Goal: Task Accomplishment & Management: Complete application form

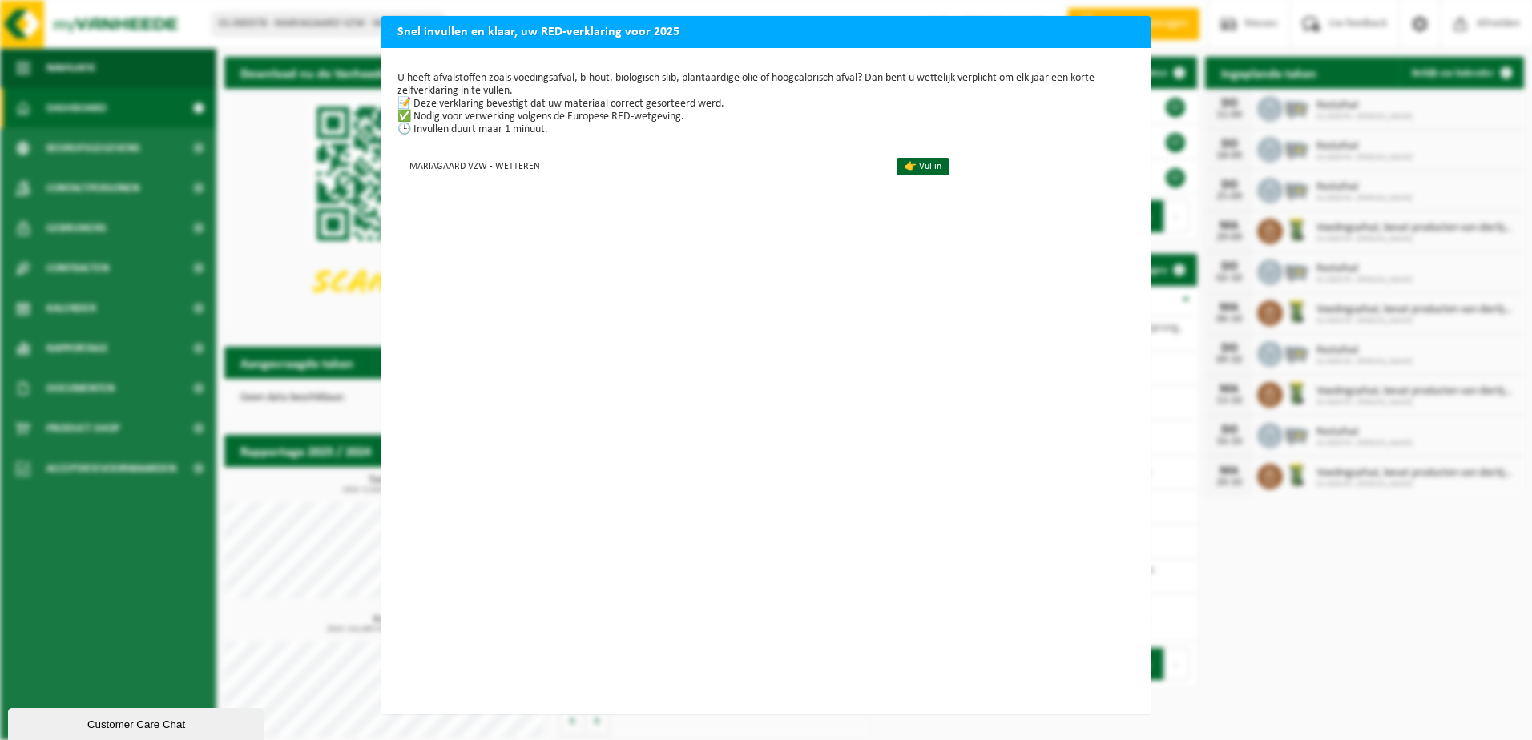
click at [1107, 37] on h2 "Snel invullen en klaar, uw RED-verklaring voor 2025" at bounding box center [765, 31] width 769 height 30
click at [896, 167] on link "👉 Vul in" at bounding box center [922, 167] width 53 height 18
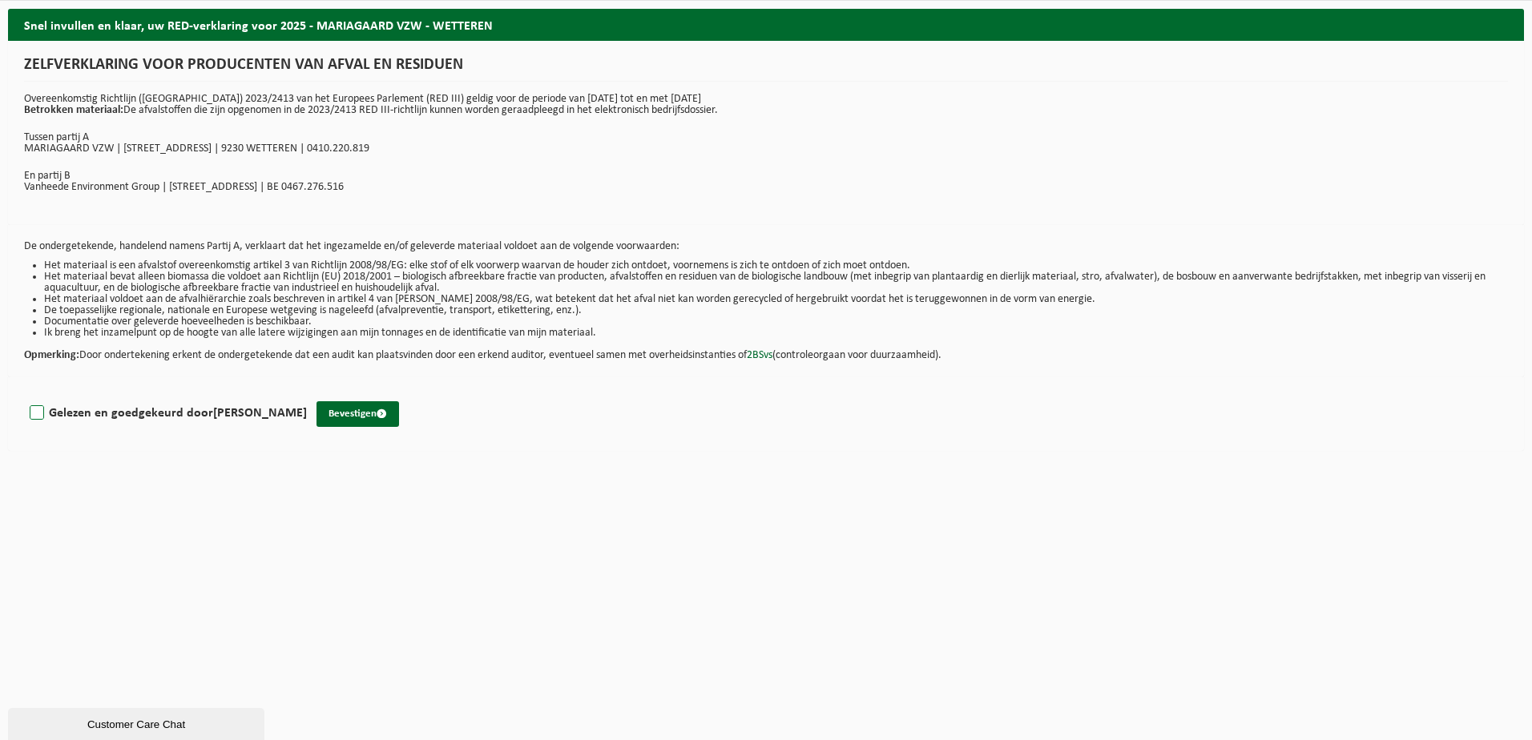
click at [42, 416] on label "Gelezen en goedgekeurd door [PERSON_NAME]" at bounding box center [166, 413] width 280 height 24
click at [307, 393] on input "Gelezen en goedgekeurd door [PERSON_NAME]" at bounding box center [307, 393] width 1 height 1
checkbox input "true"
click at [338, 410] on button "Bevestigen" at bounding box center [357, 414] width 83 height 26
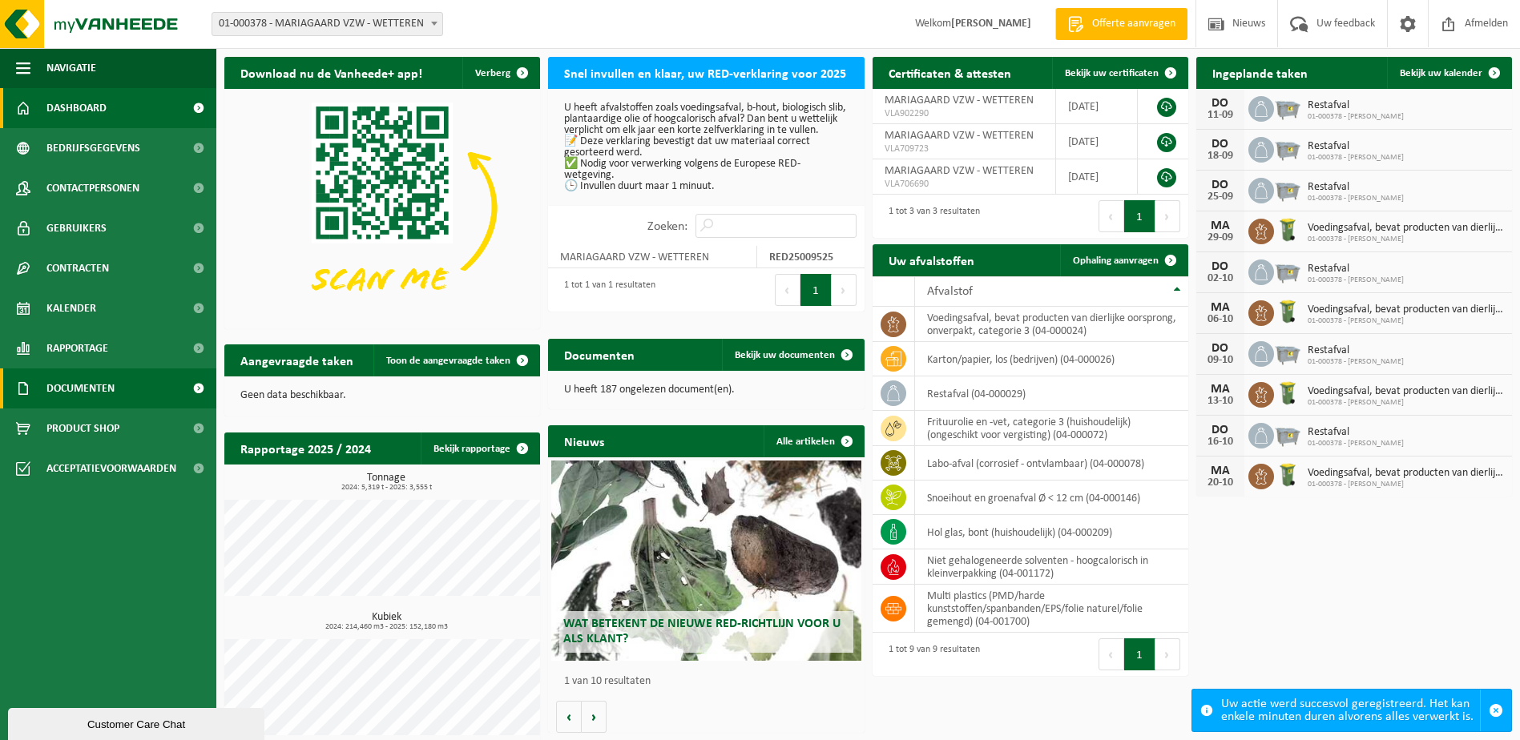
click at [64, 391] on span "Documenten" at bounding box center [80, 389] width 68 height 40
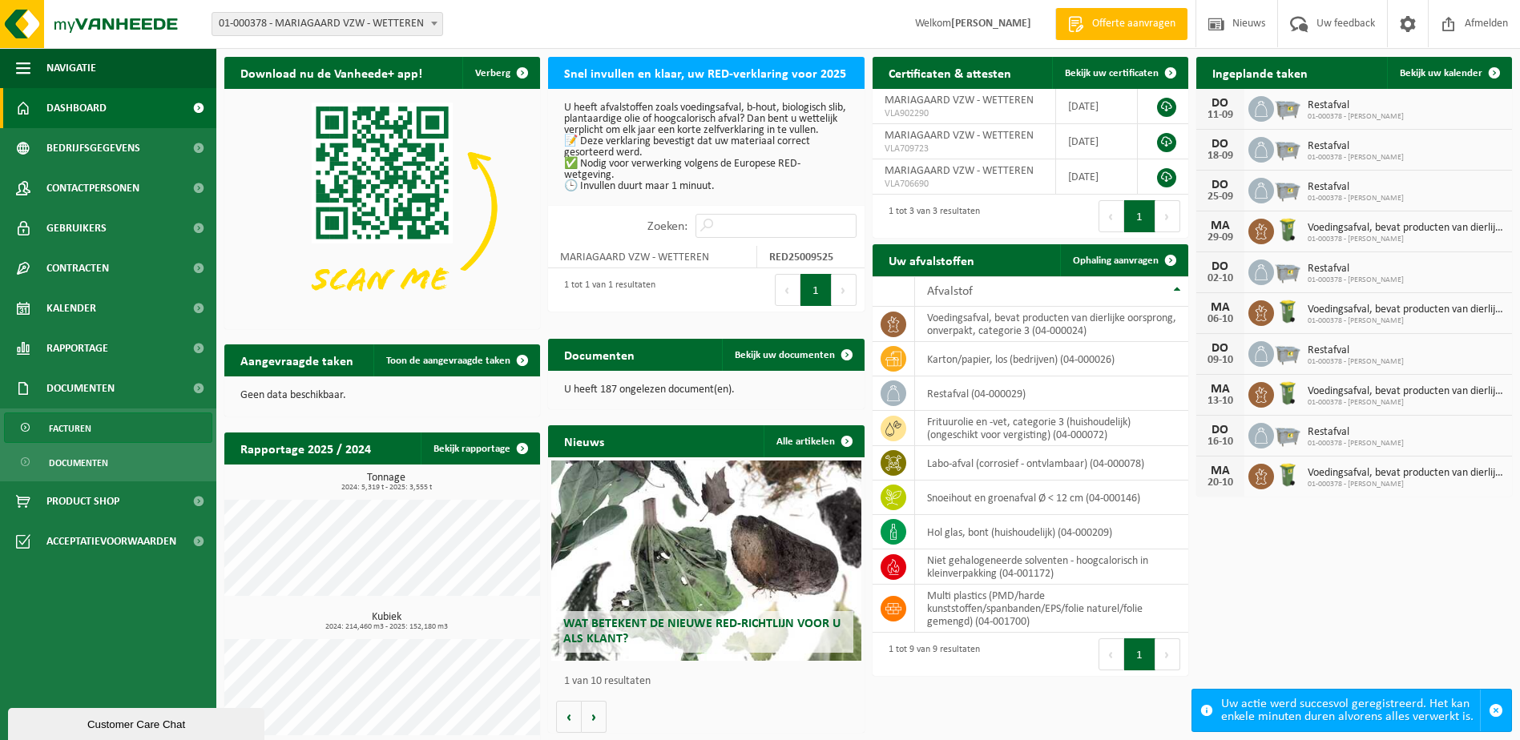
click at [75, 423] on span "Facturen" at bounding box center [70, 428] width 42 height 30
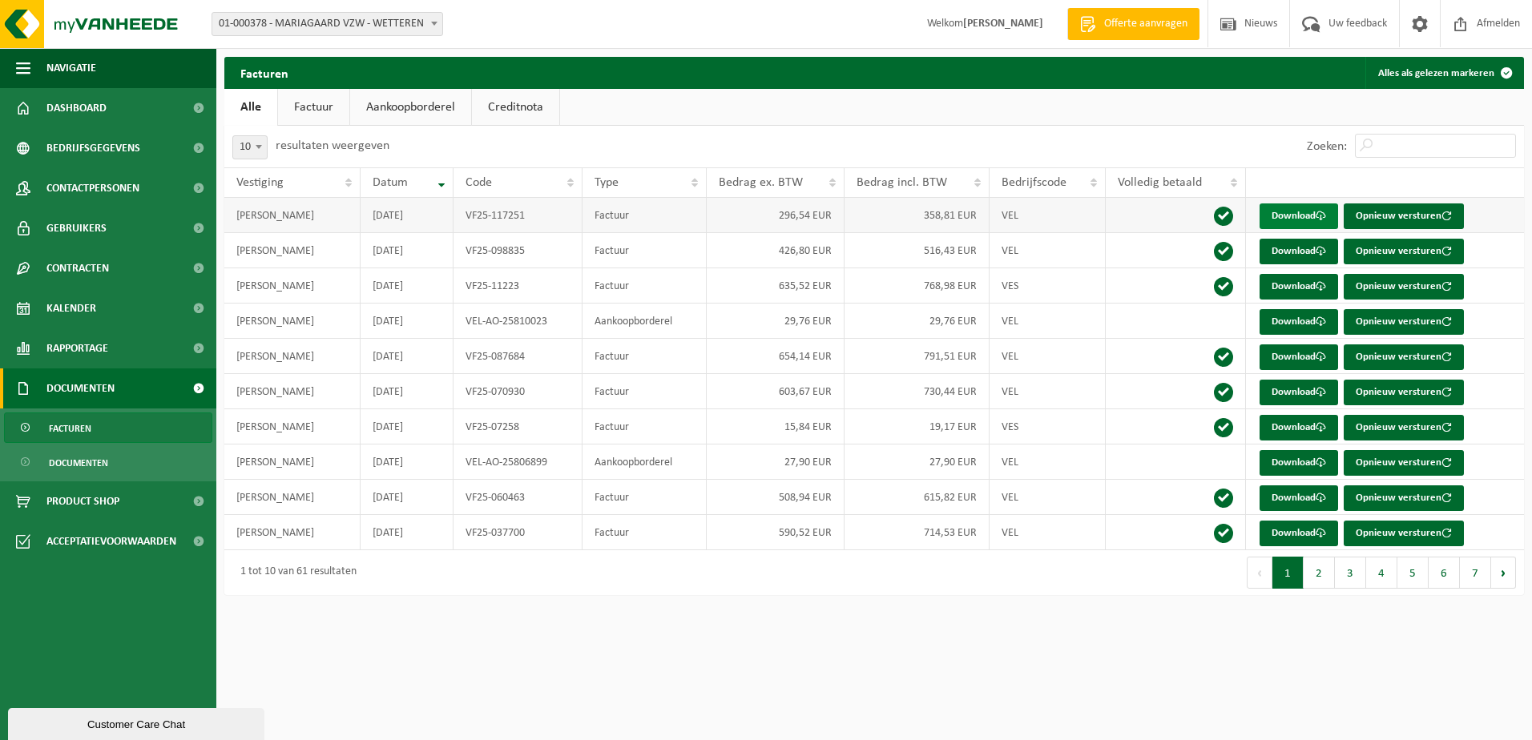
click at [1281, 213] on link "Download" at bounding box center [1298, 216] width 79 height 26
